Goal: Transaction & Acquisition: Purchase product/service

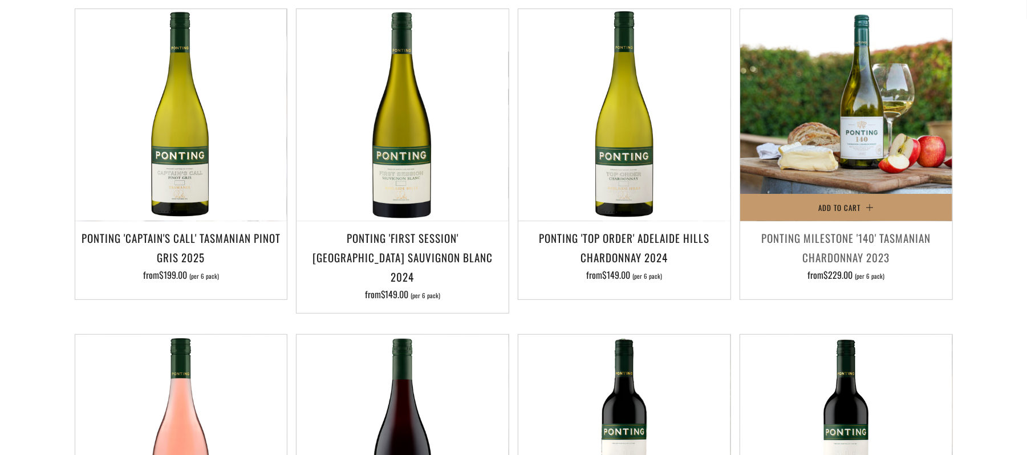
click at [840, 145] on img at bounding box center [846, 115] width 212 height 212
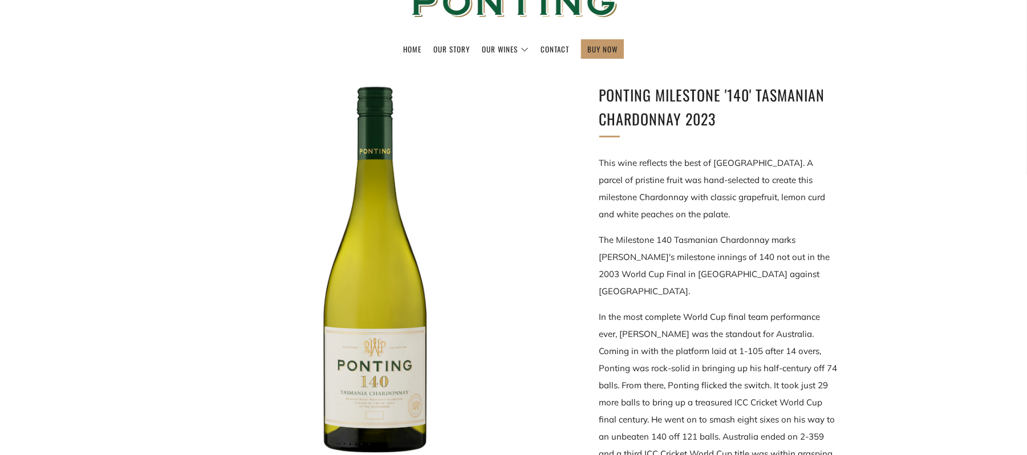
scroll to position [128, 0]
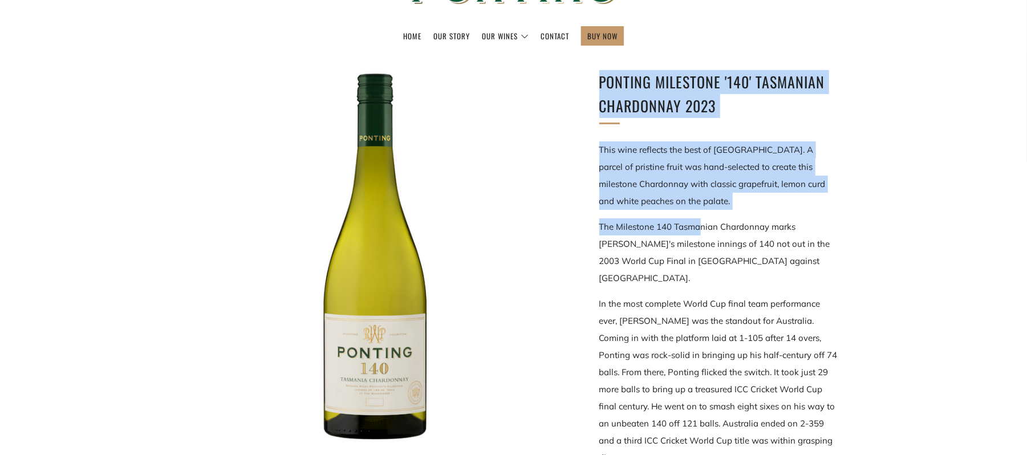
drag, startPoint x: 701, startPoint y: 210, endPoint x: 584, endPoint y: 85, distance: 171.4
copy div "Ponting Milestone '140' Tasmanian Chardonnay 2023 This wine reflects the best o…"
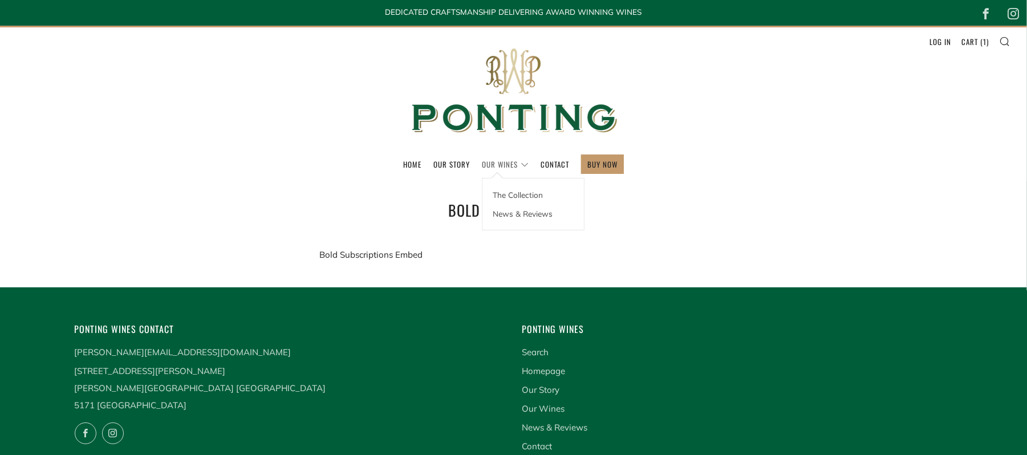
click at [502, 162] on link "Our Wines" at bounding box center [505, 164] width 47 height 18
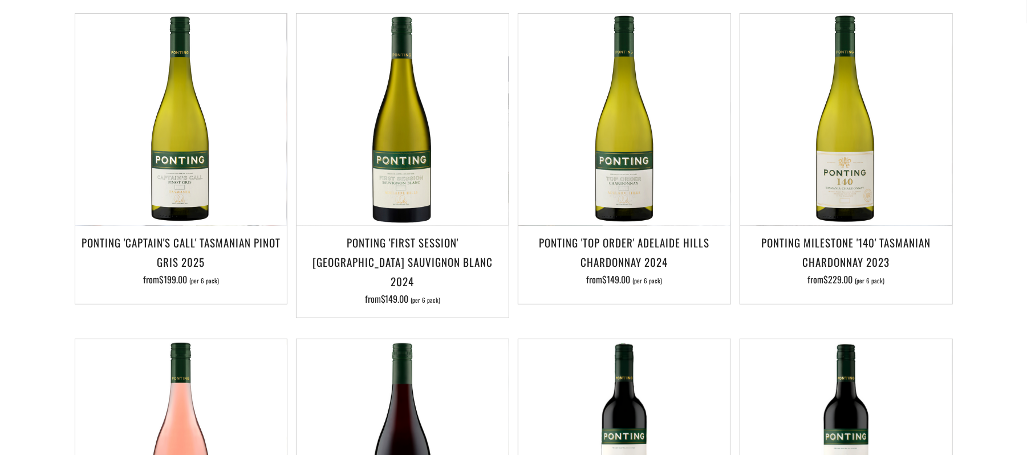
scroll to position [271, 0]
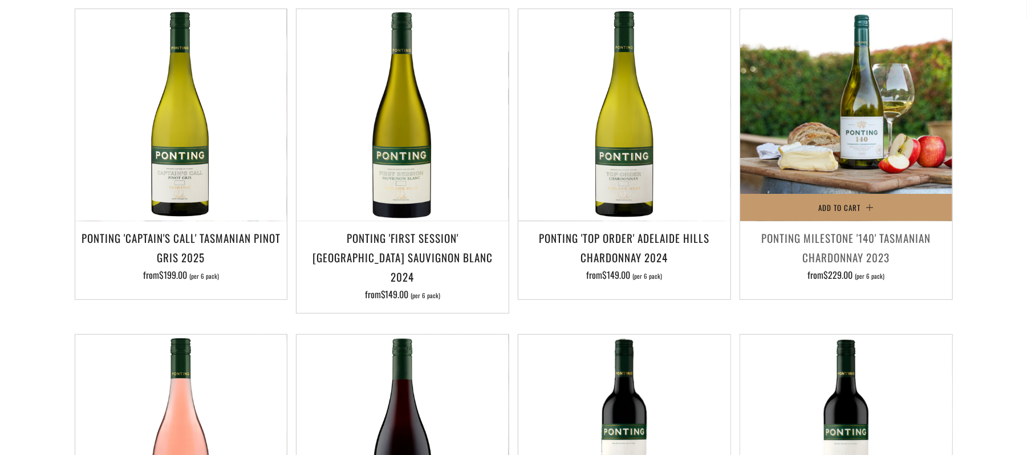
click at [857, 167] on img at bounding box center [846, 115] width 212 height 212
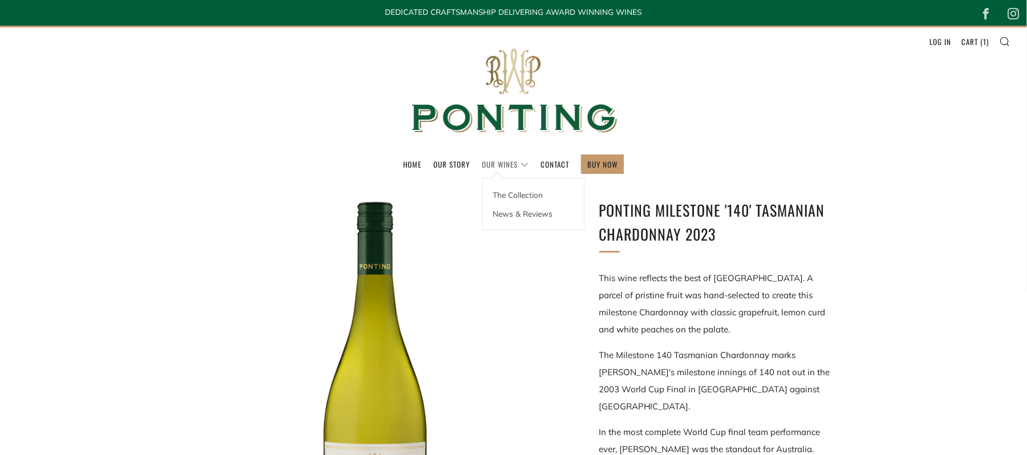
click at [506, 156] on link "Our Wines" at bounding box center [505, 164] width 47 height 18
